Goal: Task Accomplishment & Management: Use online tool/utility

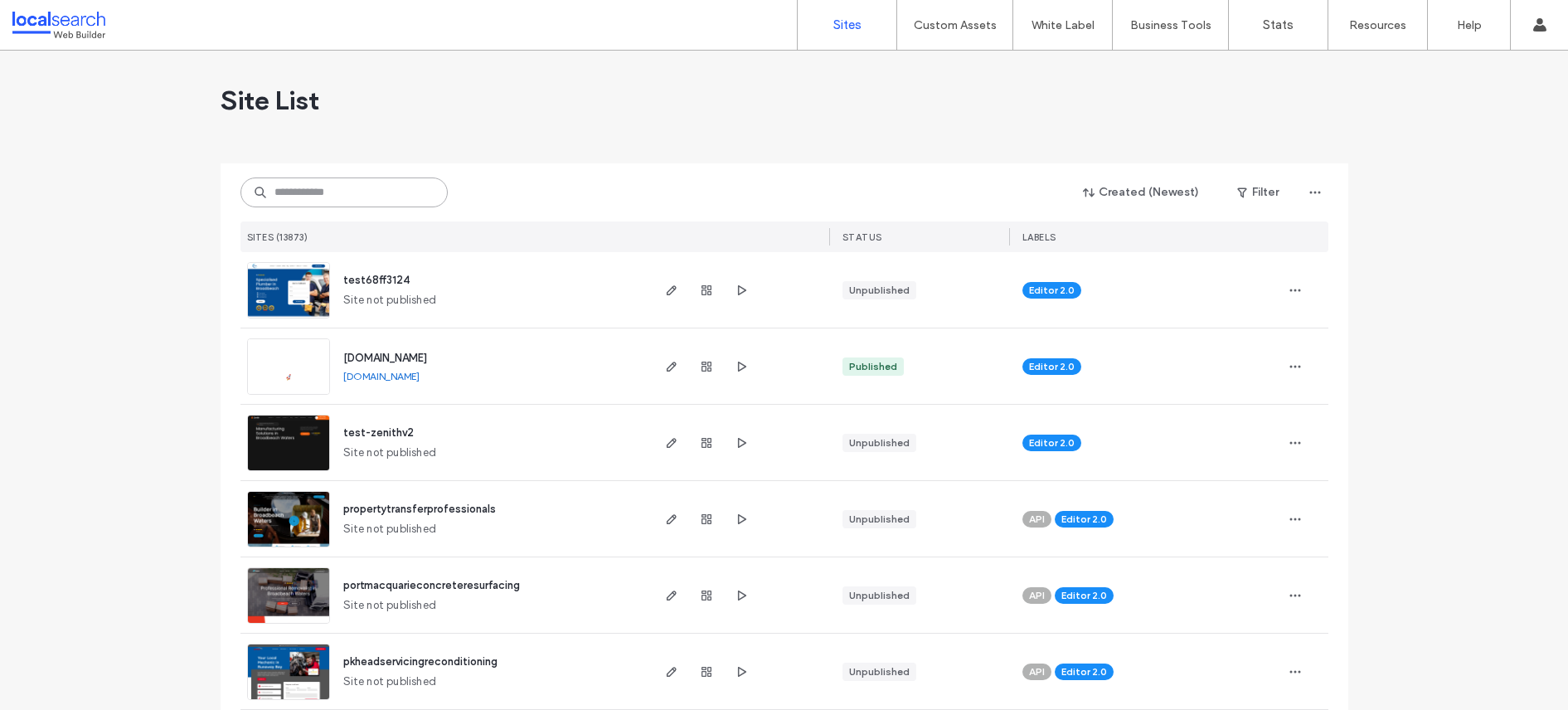
click at [366, 186] on input at bounding box center [344, 193] width 207 height 30
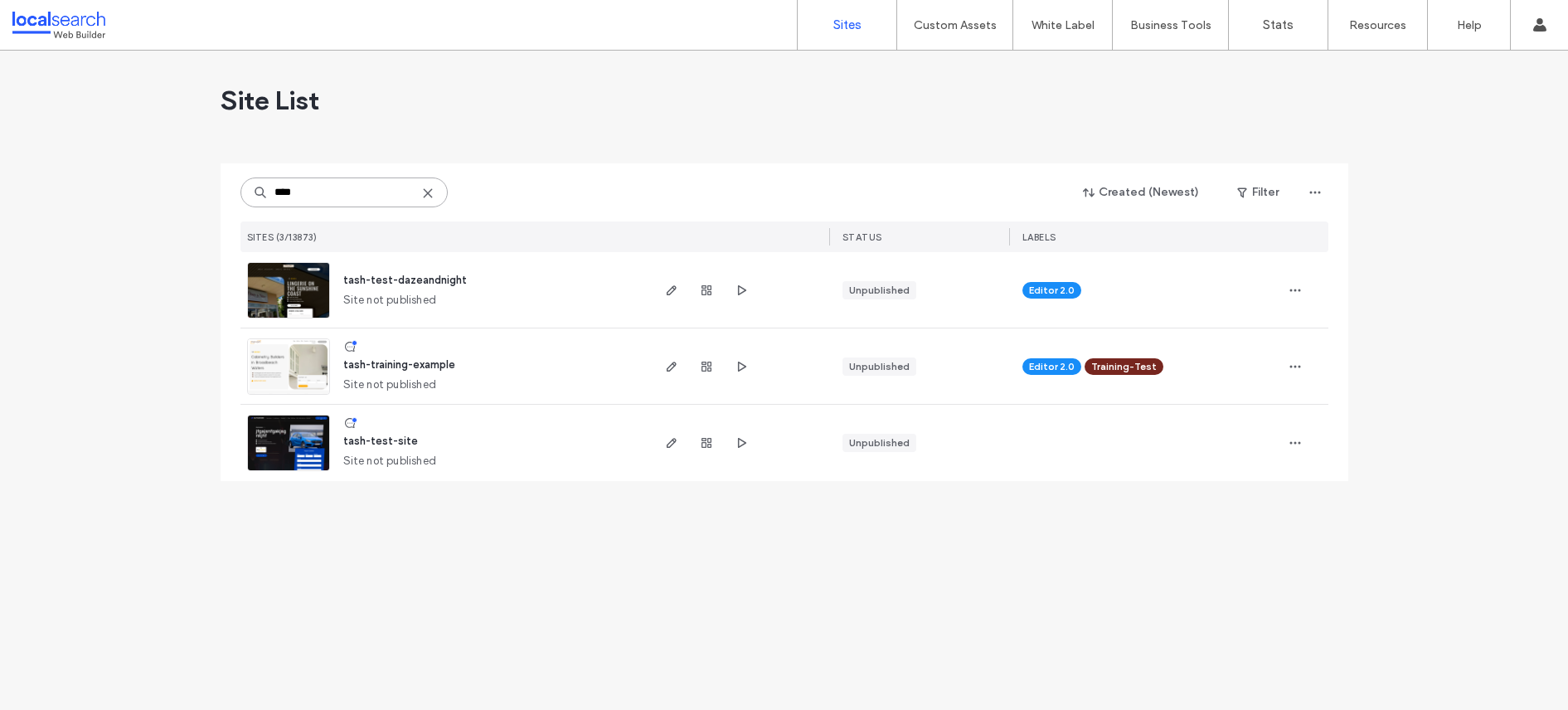
type input "****"
click at [411, 362] on span "tash-training-example" at bounding box center [399, 364] width 112 height 12
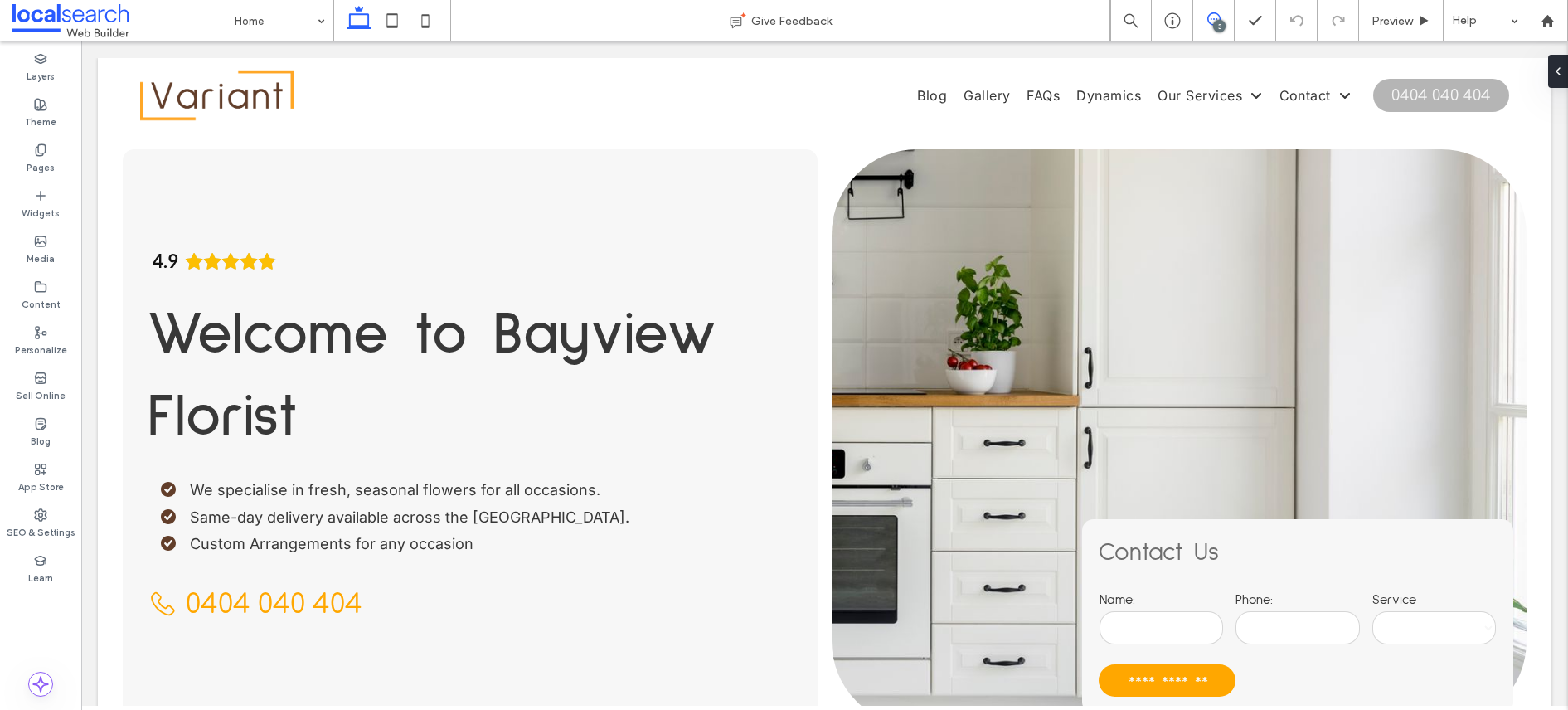
click at [1217, 15] on icon at bounding box center [1213, 18] width 13 height 13
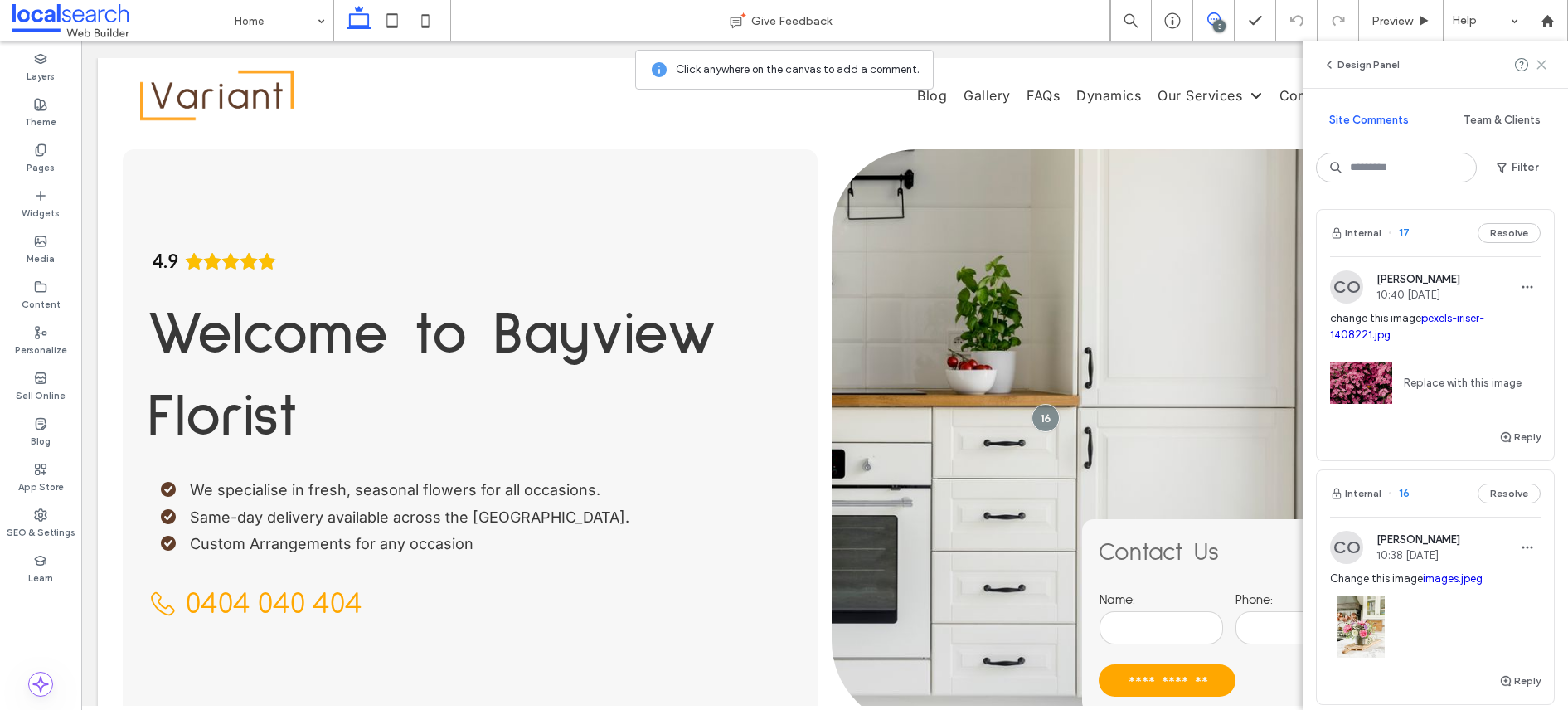
click at [1543, 59] on icon at bounding box center [1541, 64] width 13 height 13
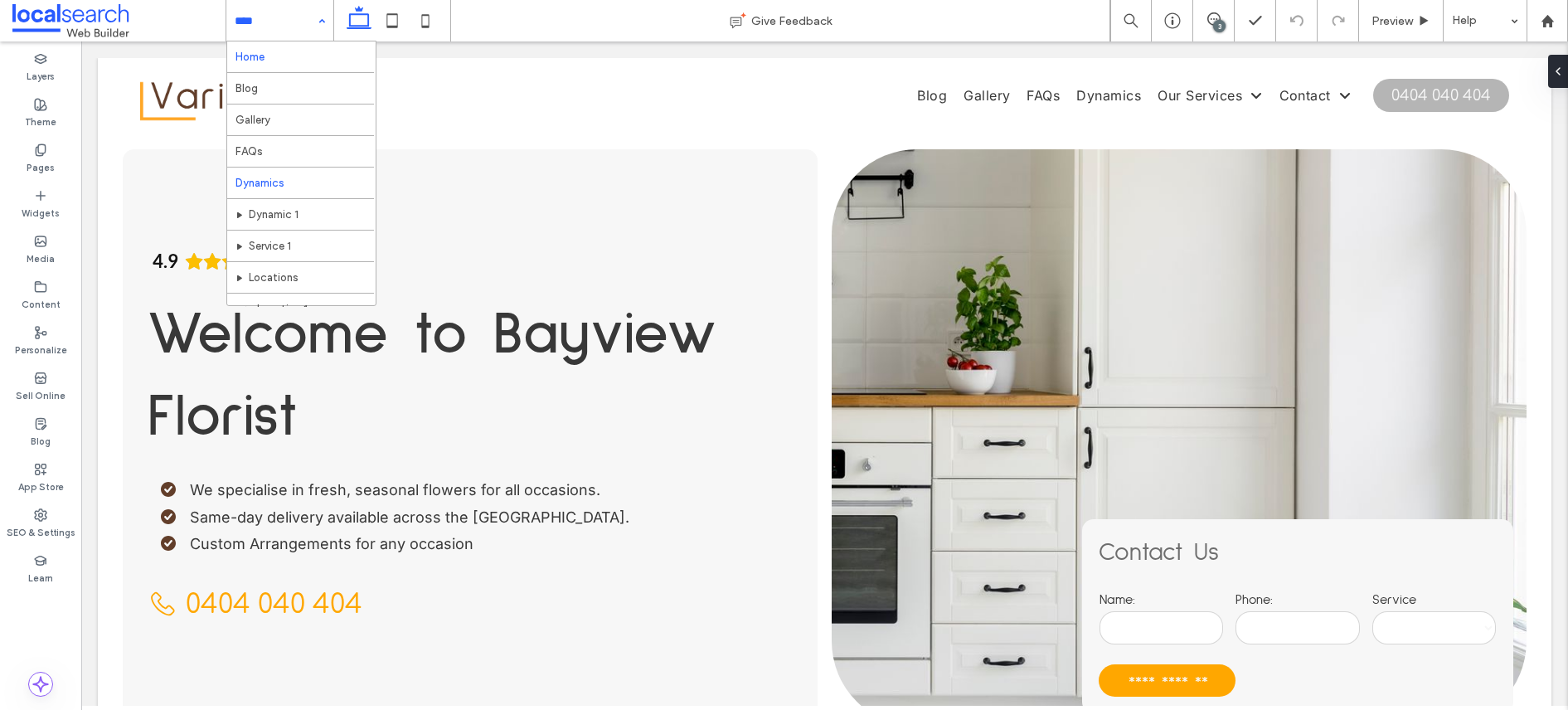
scroll to position [112, 0]
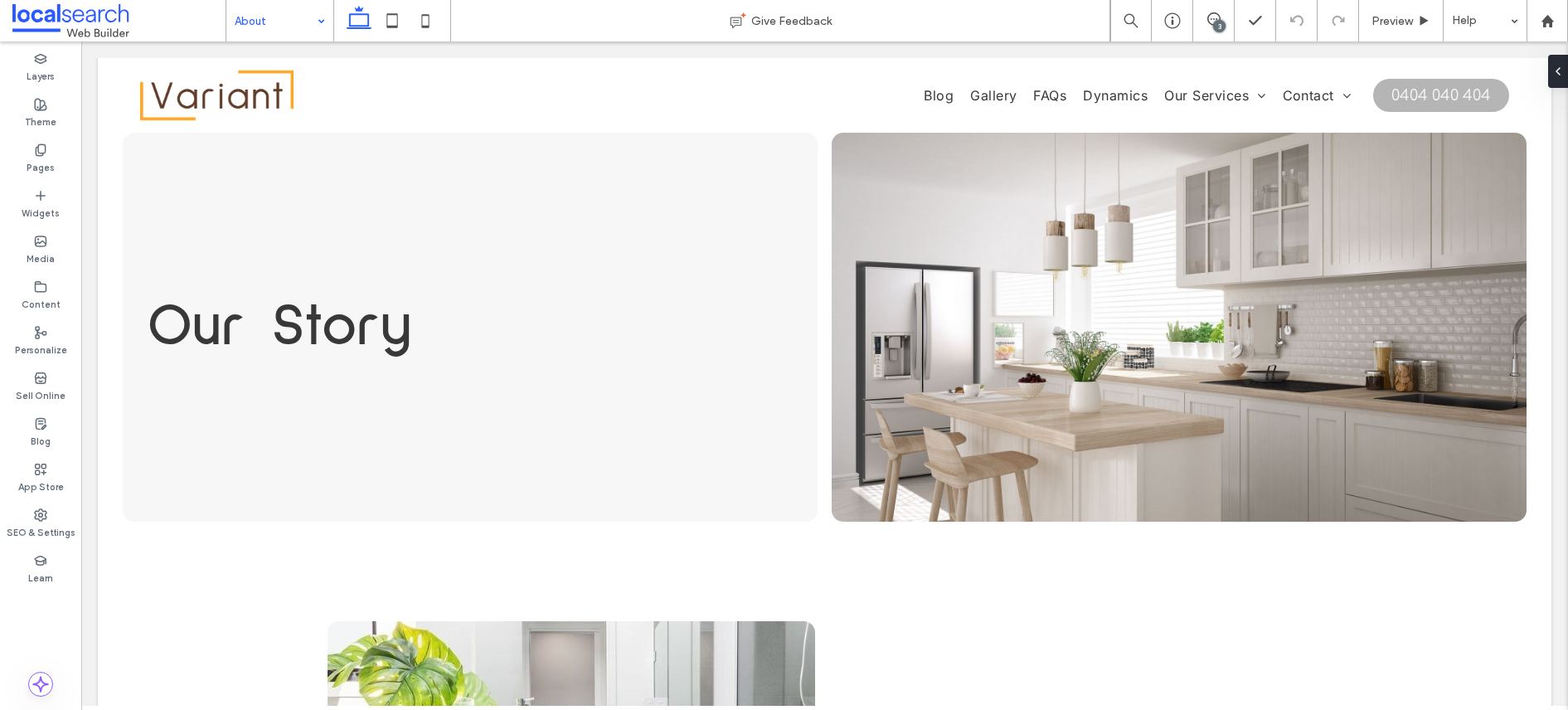
click at [285, 25] on input at bounding box center [276, 20] width 82 height 41
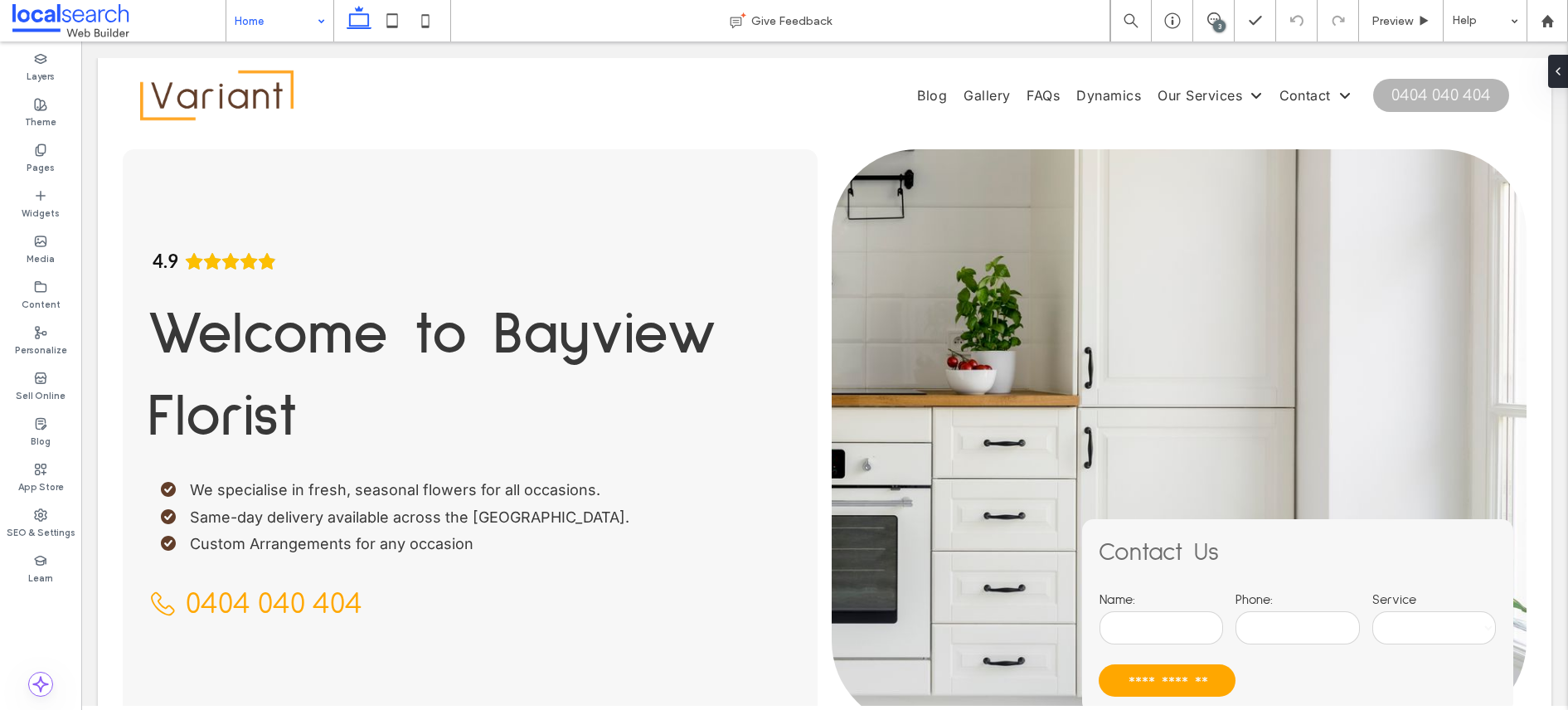
drag, startPoint x: 964, startPoint y: 53, endPoint x: 927, endPoint y: 46, distance: 37.7
